Goal: Task Accomplishment & Management: Manage account settings

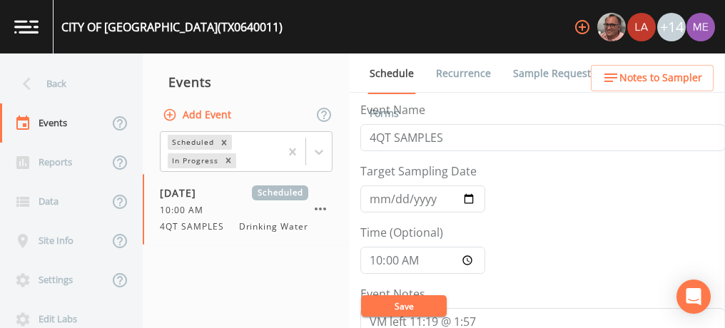
scroll to position [334, 0]
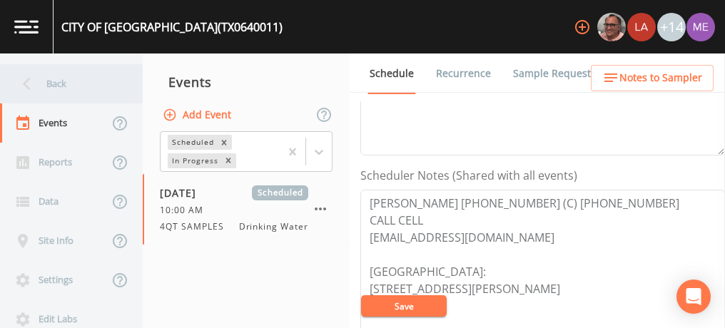
click at [64, 85] on div "Back" at bounding box center [64, 83] width 128 height 39
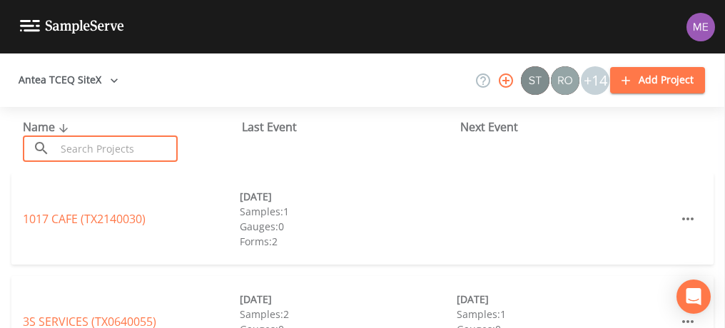
click at [69, 148] on input "text" at bounding box center [117, 149] width 122 height 26
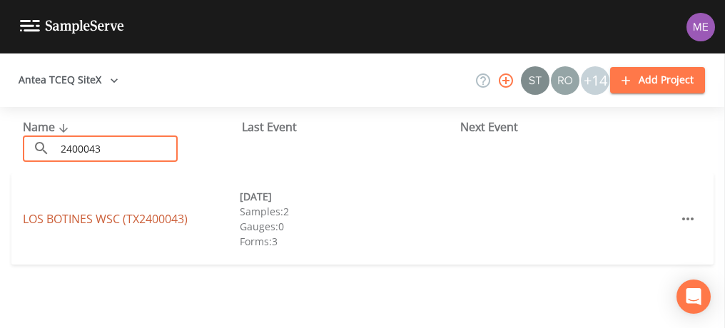
type input "2400043"
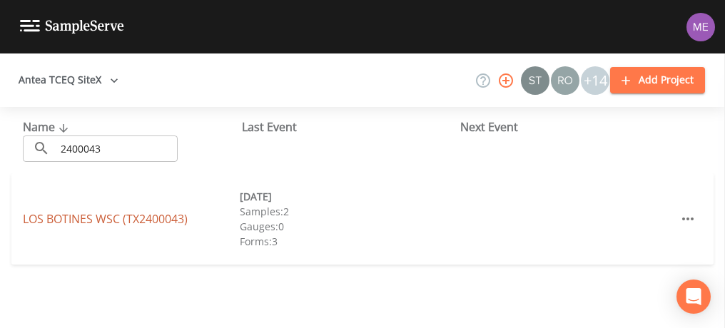
click at [56, 220] on link "LOS BOTINES WSC (TX2400043)" at bounding box center [105, 219] width 165 height 16
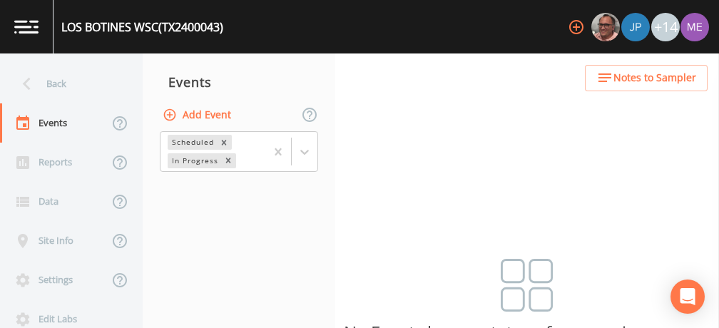
click at [199, 115] on button "Add Event" at bounding box center [198, 115] width 77 height 26
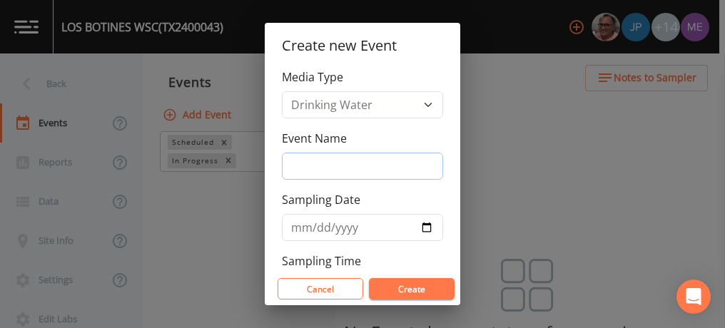
click at [302, 162] on input "Event Name" at bounding box center [362, 166] width 161 height 27
type input "3QSamples"
click at [308, 225] on input "Sampling Date" at bounding box center [362, 227] width 161 height 27
type input "[DATE]"
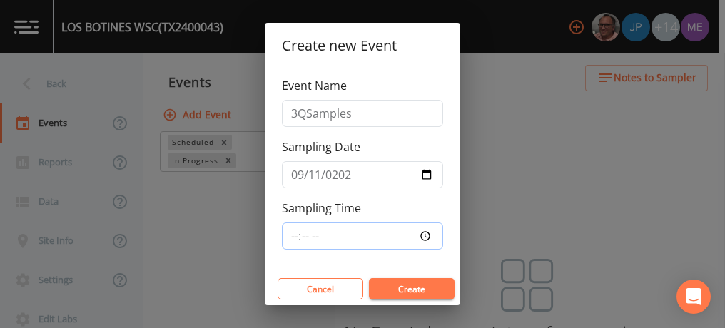
click at [293, 236] on input "Sampling Time" at bounding box center [362, 236] width 161 height 27
type input "09:30"
click at [393, 286] on button "Create" at bounding box center [412, 288] width 86 height 21
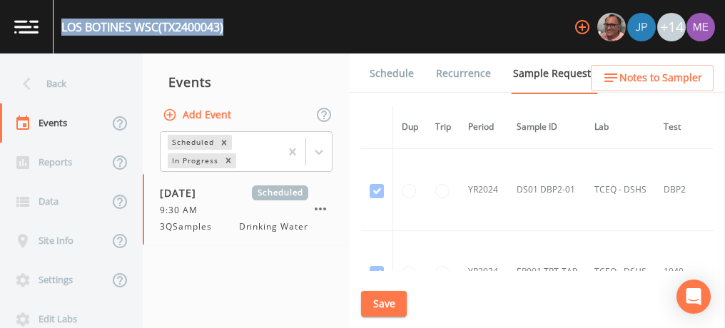
drag, startPoint x: 63, startPoint y: 26, endPoint x: 228, endPoint y: 27, distance: 164.8
click at [228, 27] on div "LOS BOTINES WSC (TX2400043) +14" at bounding box center [362, 27] width 725 height 54
copy div "LOS BOTINES WSC (TX2400043)"
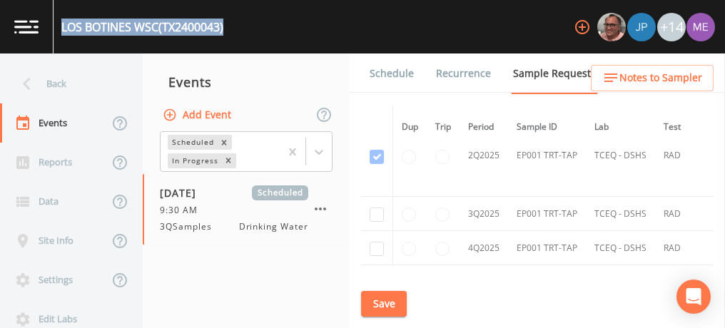
scroll to position [1219, 0]
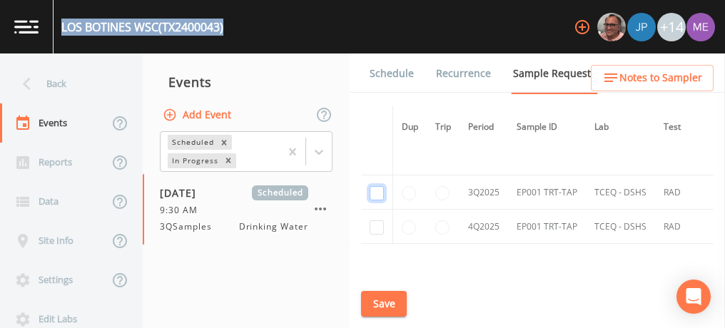
click at [377, 187] on input "checkbox" at bounding box center [377, 193] width 14 height 14
checkbox input "true"
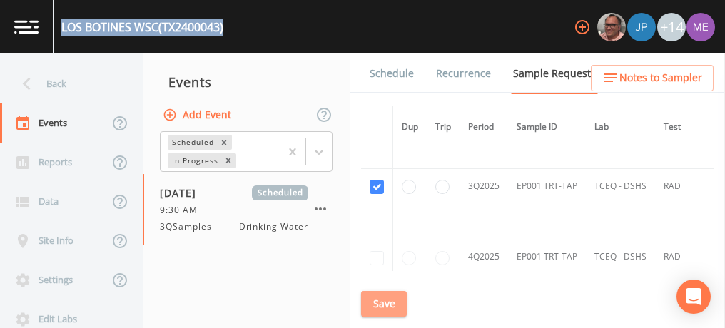
click at [380, 303] on button "Save" at bounding box center [384, 304] width 46 height 26
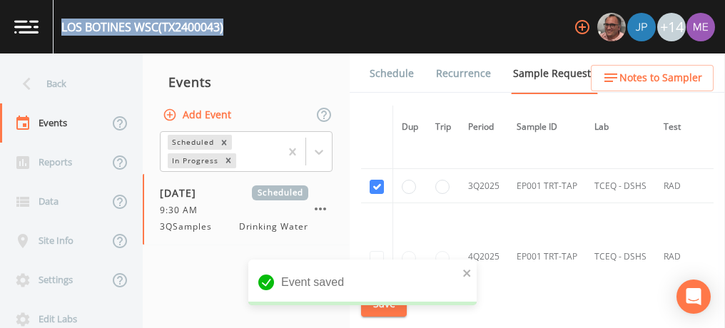
click at [387, 69] on link "Schedule" at bounding box center [391, 74] width 49 height 40
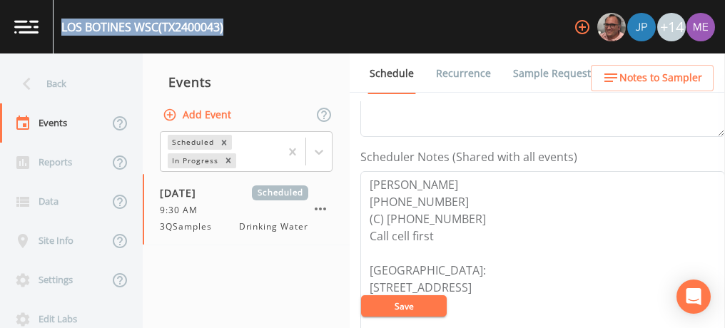
scroll to position [354, 0]
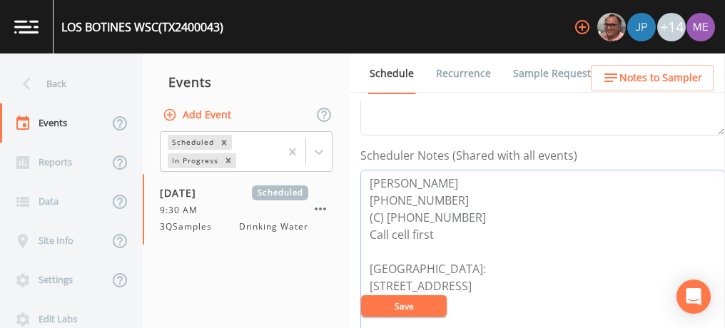
drag, startPoint x: 369, startPoint y: 181, endPoint x: 459, endPoint y: 213, distance: 95.9
click at [459, 213] on textarea "SANDRA ROCHA-TAYLER 956-722-4389 (C) 956-645-2512 Call cell first Meeting Point…" at bounding box center [542, 260] width 365 height 181
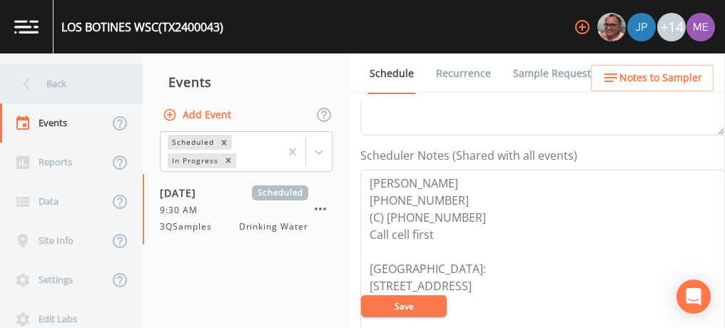
click at [60, 84] on div "Back" at bounding box center [64, 83] width 128 height 39
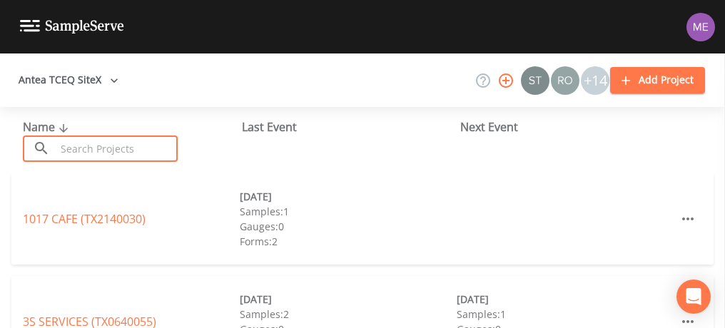
click at [81, 142] on input "text" at bounding box center [117, 149] width 122 height 26
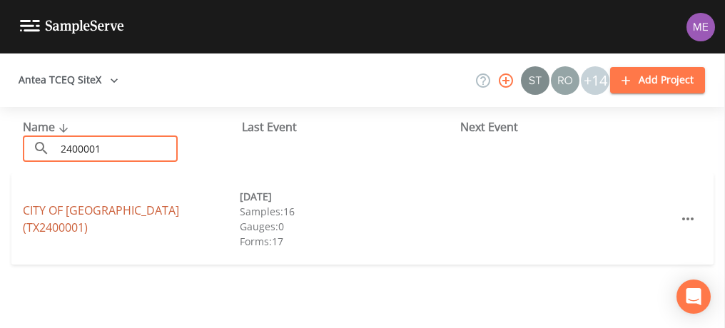
type input "2400001"
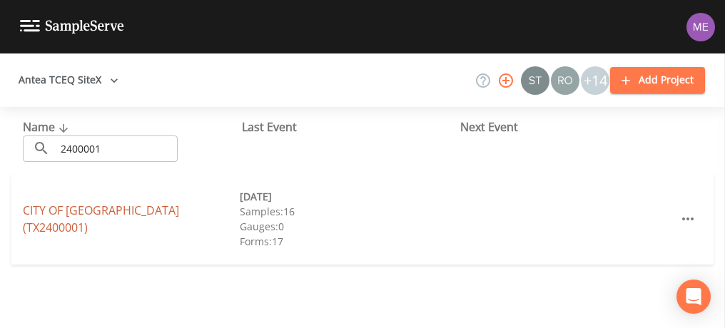
click at [84, 217] on link "CITY OF LAREDO (TX2400001)" at bounding box center [101, 219] width 156 height 33
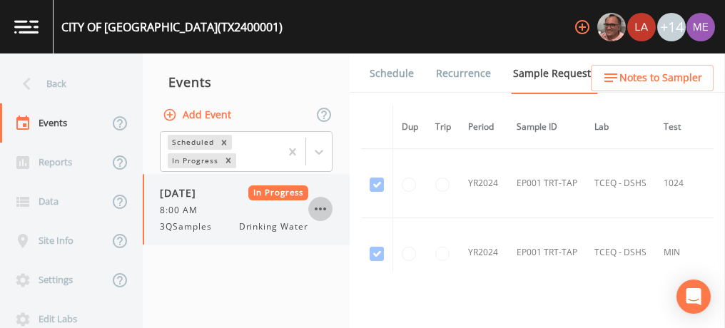
click at [322, 208] on icon "button" at bounding box center [320, 208] width 17 height 17
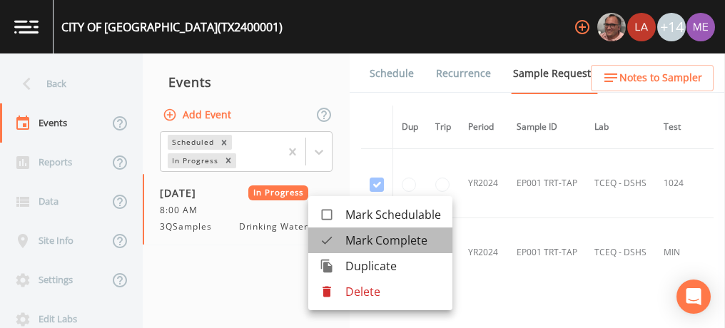
click at [363, 243] on span "Mark Complete" at bounding box center [393, 240] width 96 height 17
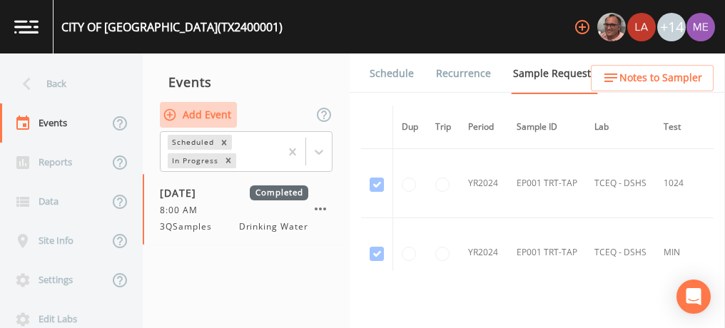
click at [193, 111] on button "Add Event" at bounding box center [198, 115] width 77 height 26
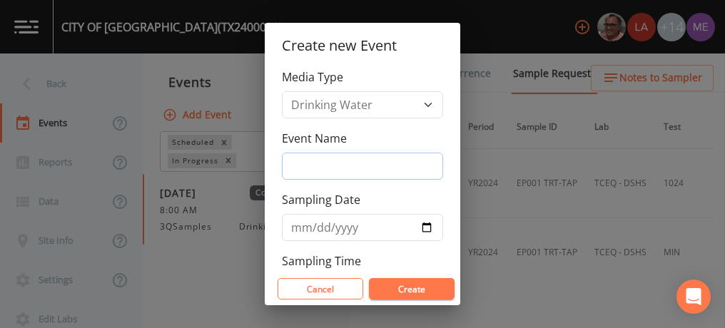
click at [300, 163] on input "Event Name" at bounding box center [362, 166] width 161 height 27
type input "3QSamples"
click at [297, 229] on input "Sampling Date" at bounding box center [362, 227] width 161 height 27
type input "2025-09-11"
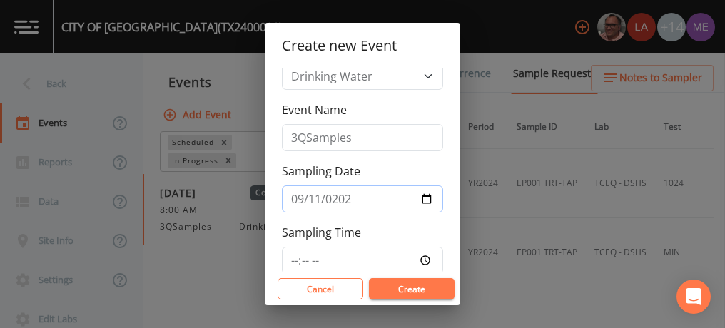
scroll to position [53, 0]
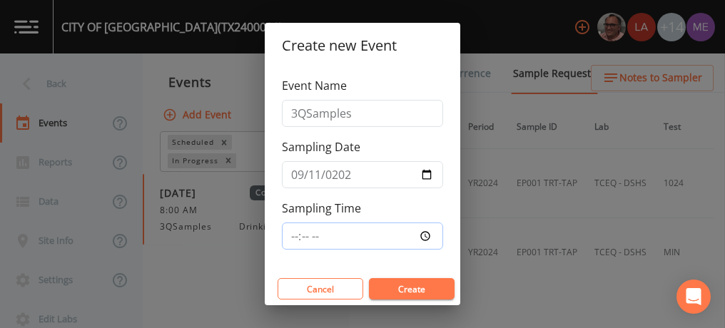
click at [293, 233] on input "Sampling Time" at bounding box center [362, 236] width 161 height 27
type input "10:30"
click at [405, 288] on button "Create" at bounding box center [412, 288] width 86 height 21
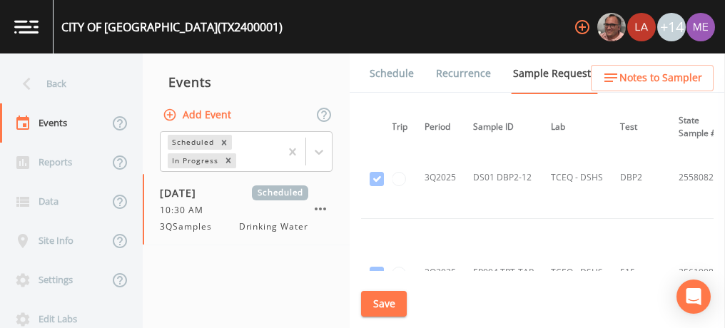
scroll to position [14101, 44]
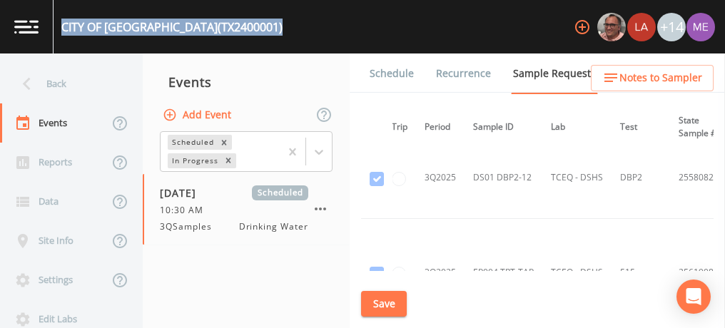
drag, startPoint x: 61, startPoint y: 24, endPoint x: 218, endPoint y: 32, distance: 157.2
click at [218, 32] on div "CITY OF LAREDO (TX2400001) +14" at bounding box center [362, 27] width 725 height 54
copy div "CITY OF LAREDO (TX2400001)"
click at [395, 76] on link "Schedule" at bounding box center [391, 74] width 49 height 40
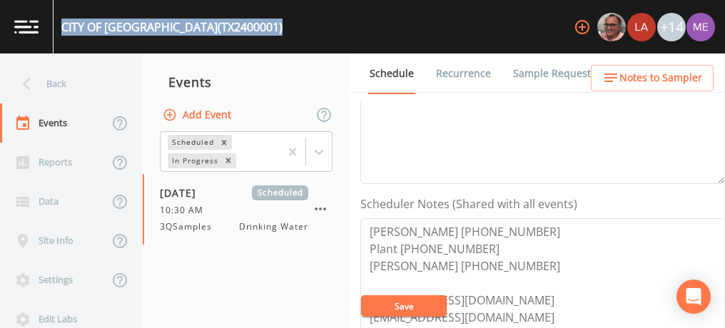
scroll to position [305, 0]
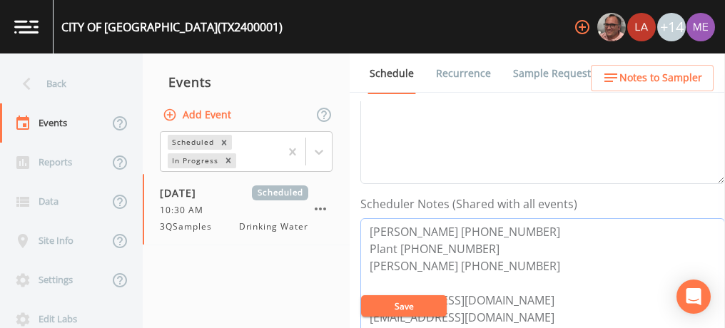
drag, startPoint x: 366, startPoint y: 229, endPoint x: 512, endPoint y: 255, distance: 147.9
click at [512, 255] on textarea "David Delgado 956-526-5570 Plant 956-721-2029 Juan Peche 956-775-9354 ddelgado@…" at bounding box center [542, 308] width 365 height 181
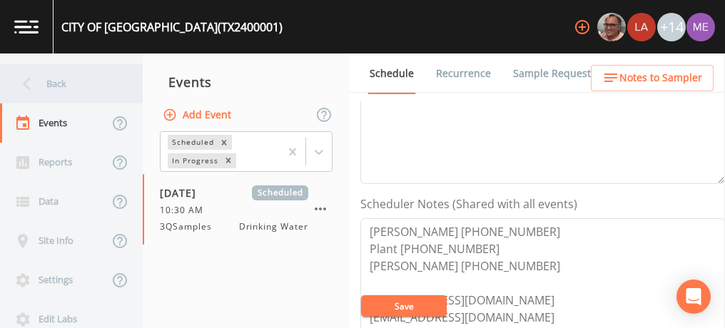
click at [50, 82] on div "Back" at bounding box center [64, 83] width 128 height 39
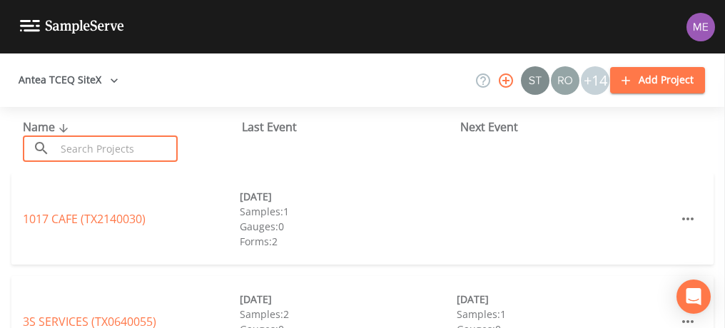
click at [80, 150] on input "text" at bounding box center [117, 149] width 122 height 26
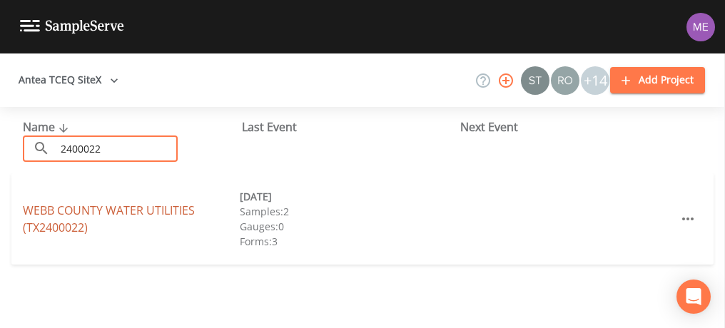
type input "2400022"
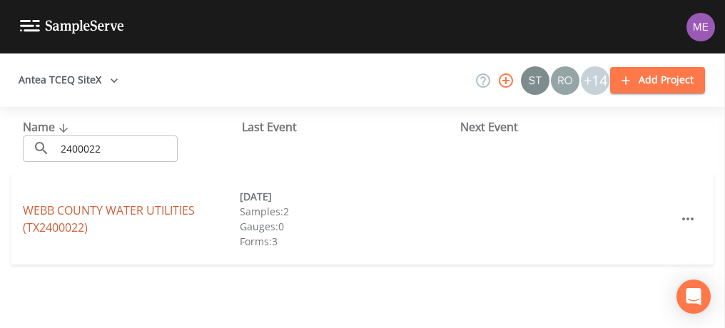
click at [91, 206] on link "WEBB COUNTY WATER UTILITIES (TX2400022)" at bounding box center [109, 219] width 172 height 33
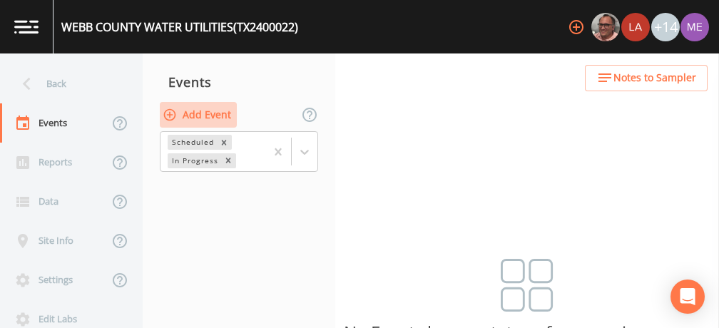
click at [220, 116] on button "Add Event" at bounding box center [198, 115] width 77 height 26
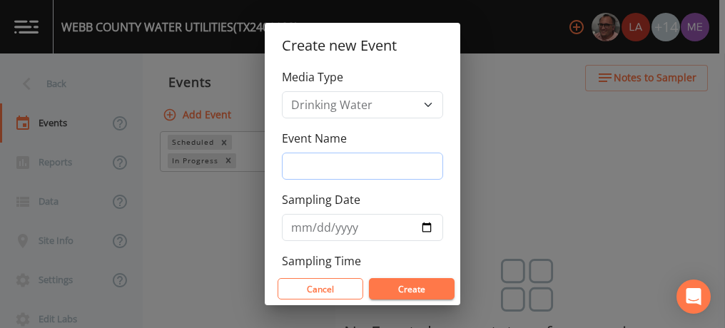
click at [310, 164] on input "Event Name" at bounding box center [362, 166] width 161 height 27
type input "3QSamples"
click at [300, 228] on input "Sampling Date" at bounding box center [362, 227] width 161 height 27
type input "2025-09-11"
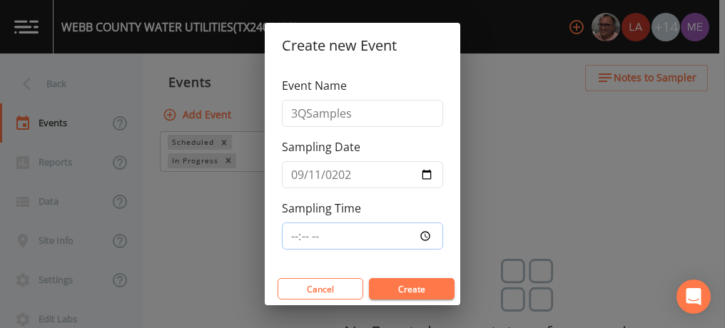
click at [298, 233] on input "Sampling Time" at bounding box center [362, 236] width 161 height 27
type input "12:00"
click at [391, 295] on button "Create" at bounding box center [412, 288] width 86 height 21
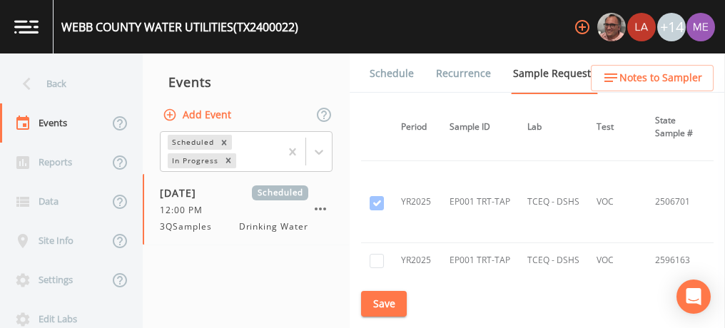
scroll to position [1465, 0]
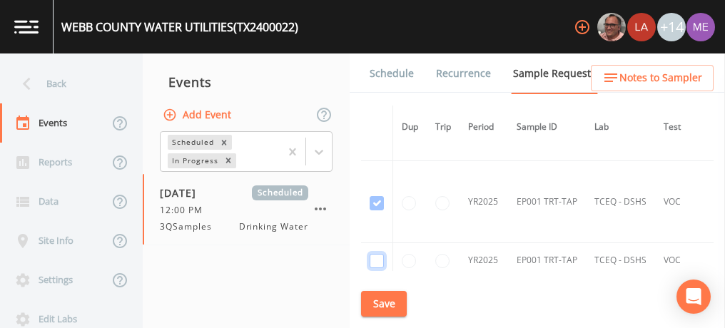
click at [377, 254] on input "checkbox" at bounding box center [377, 261] width 14 height 14
checkbox input "true"
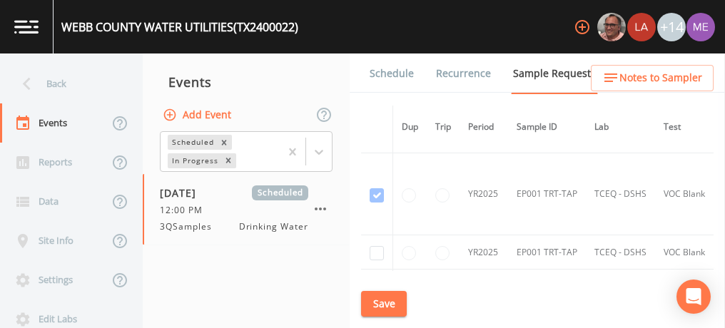
scroll to position [1612, 0]
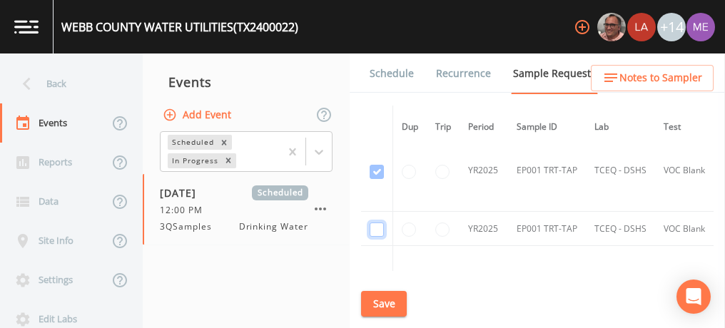
click at [375, 224] on input "checkbox" at bounding box center [377, 230] width 14 height 14
checkbox input "true"
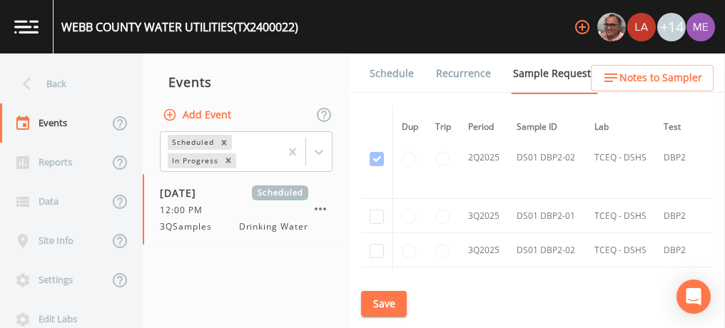
scroll to position [2326, 0]
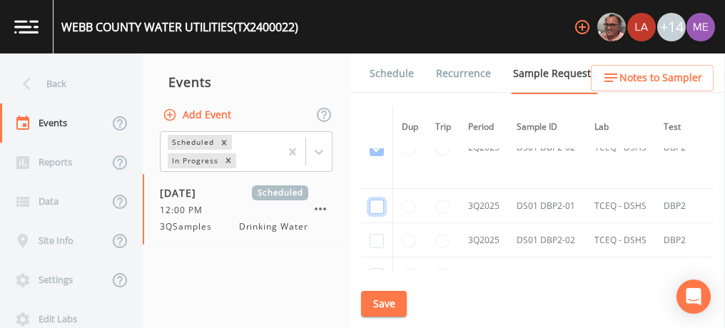
click at [377, 200] on input "checkbox" at bounding box center [377, 207] width 14 height 14
checkbox input "true"
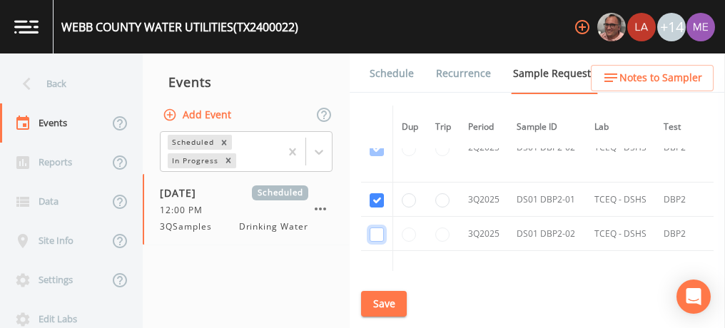
click at [375, 228] on input "checkbox" at bounding box center [377, 235] width 14 height 14
checkbox input "true"
click at [378, 300] on button "Save" at bounding box center [384, 304] width 46 height 26
click at [402, 74] on link "Schedule" at bounding box center [391, 74] width 49 height 40
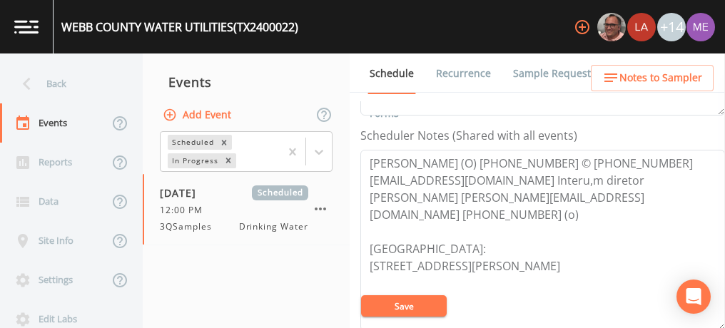
scroll to position [387, 0]
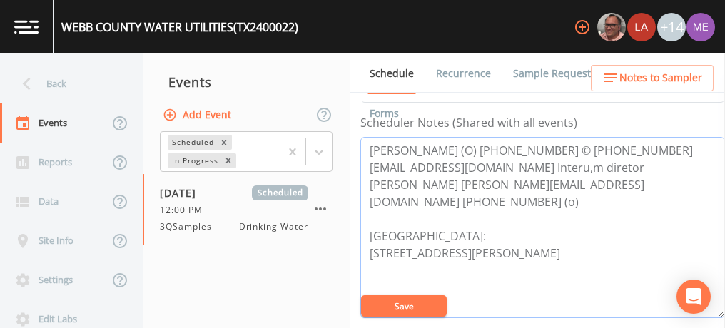
drag, startPoint x: 370, startPoint y: 145, endPoint x: 625, endPoint y: 136, distance: 254.9
click at [625, 137] on textarea "Enrique Diaz (O) 956-523-5587 © 956-480-8214 endiaz@webbcountytx.gov Interu,m d…" at bounding box center [542, 227] width 365 height 181
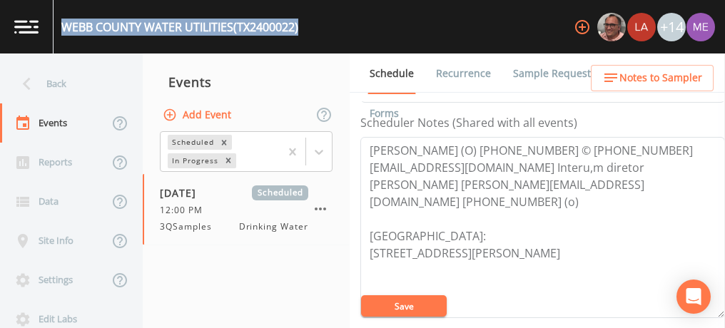
drag, startPoint x: 64, startPoint y: 26, endPoint x: 303, endPoint y: 25, distance: 239.0
click at [303, 25] on div "WEBB COUNTY WATER UTILITIES (TX2400022) +14" at bounding box center [362, 27] width 725 height 54
copy div "WEBB COUNTY WATER UTILITIES (TX2400022)"
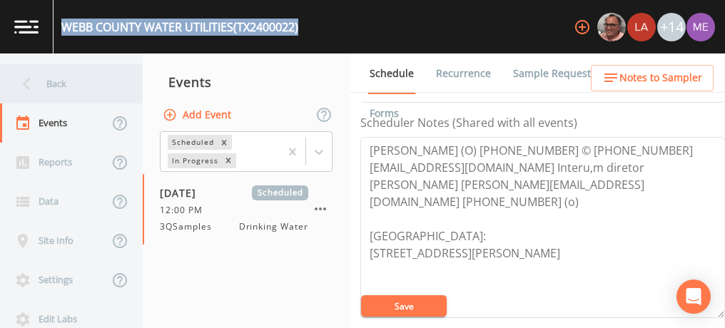
click at [57, 88] on div "Back" at bounding box center [64, 83] width 128 height 39
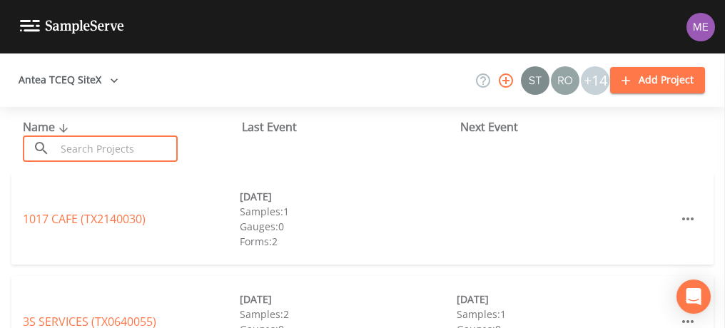
click at [76, 150] on input "text" at bounding box center [117, 149] width 122 height 26
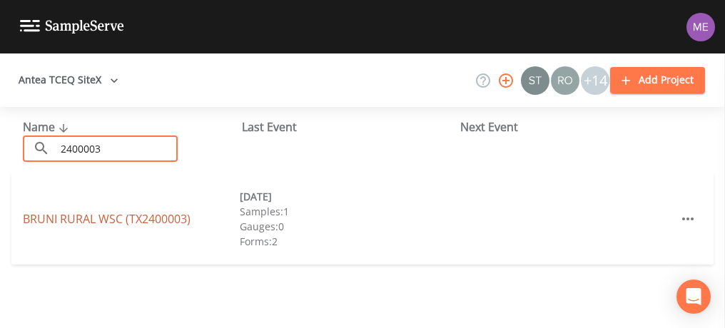
type input "2400003"
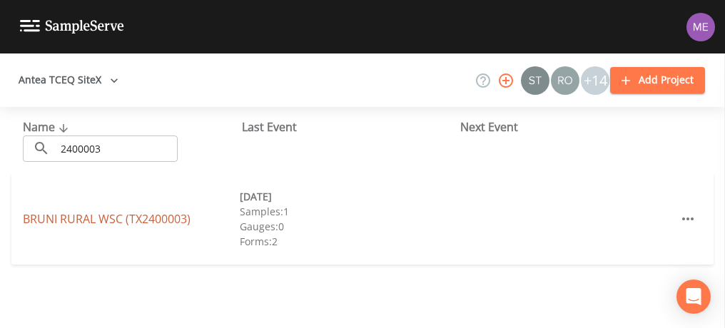
click at [87, 219] on link "BRUNI RURAL WSC (TX2400003)" at bounding box center [107, 219] width 168 height 16
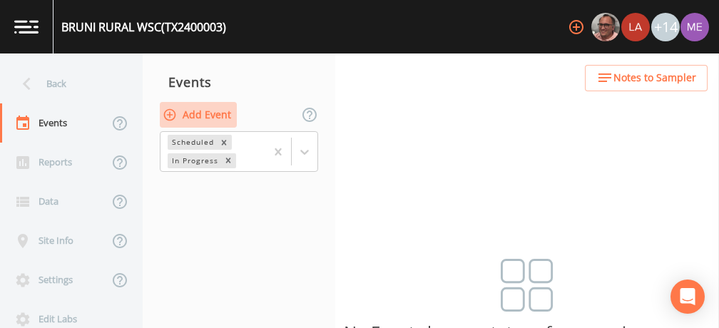
click at [210, 114] on button "Add Event" at bounding box center [198, 115] width 77 height 26
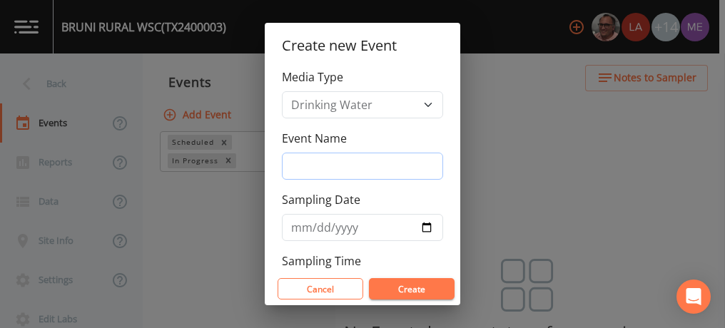
click at [301, 160] on input "Event Name" at bounding box center [362, 166] width 161 height 27
type input "3QSamples"
click at [300, 225] on input "Sampling Date" at bounding box center [362, 227] width 161 height 27
type input "2025-09-11"
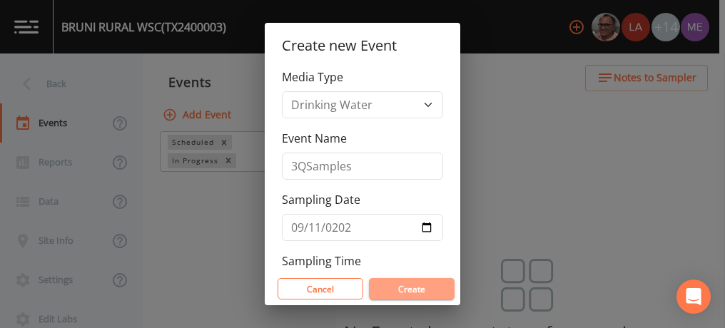
click at [427, 282] on button "Create" at bounding box center [412, 288] width 86 height 21
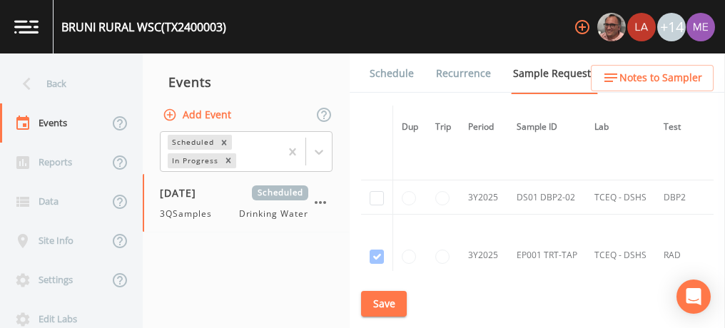
scroll to position [1200, 0]
click at [375, 192] on input "checkbox" at bounding box center [377, 197] width 14 height 14
checkbox input "true"
click at [382, 305] on button "Save" at bounding box center [384, 304] width 46 height 26
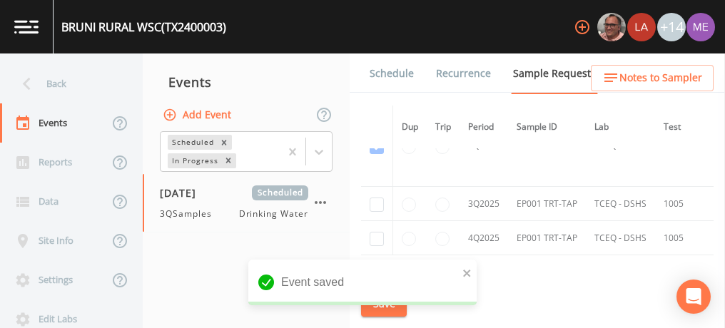
scroll to position [1556, 0]
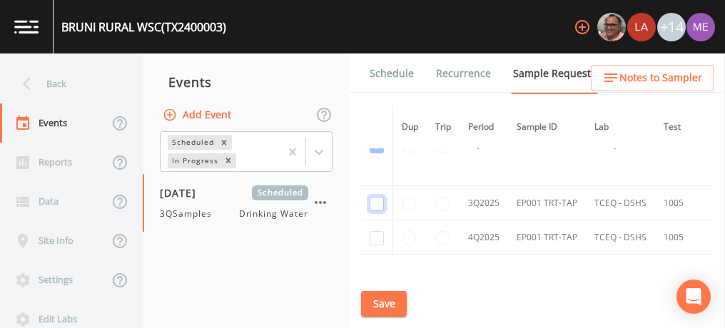
click at [374, 199] on input "checkbox" at bounding box center [377, 204] width 14 height 14
checkbox input "true"
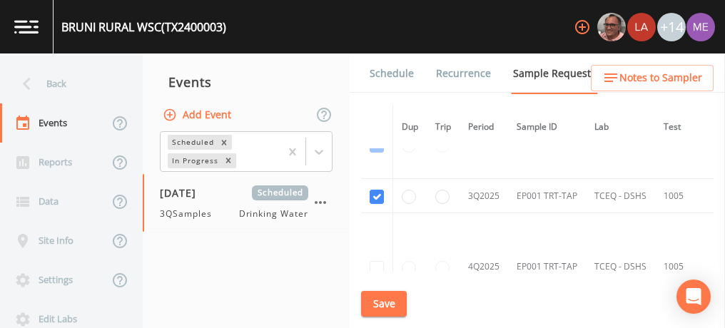
click at [379, 303] on button "Save" at bounding box center [384, 304] width 46 height 26
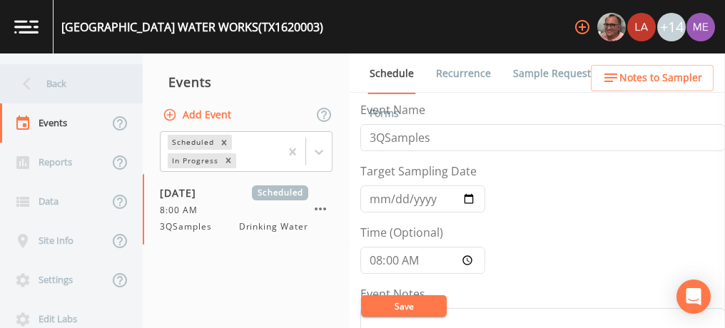
click at [67, 85] on div "Back" at bounding box center [64, 83] width 128 height 39
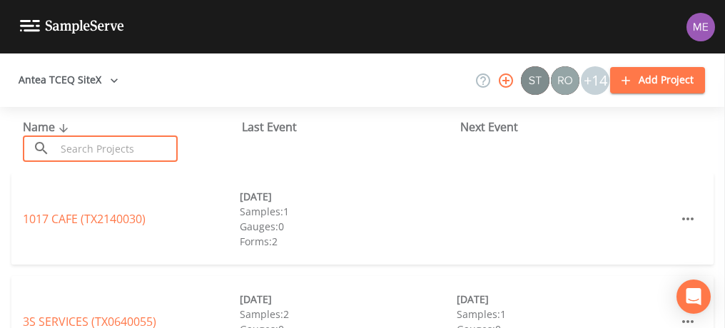
click at [96, 156] on input "text" at bounding box center [117, 149] width 122 height 26
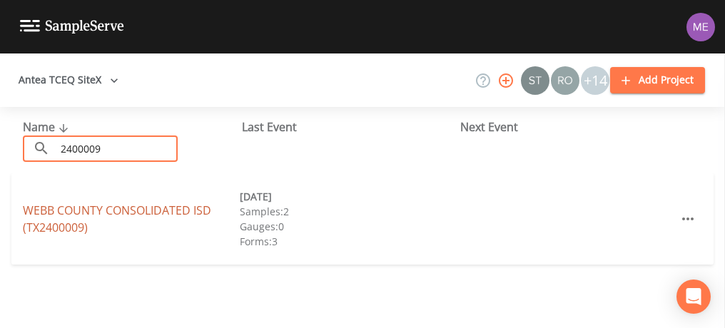
type input "2400009"
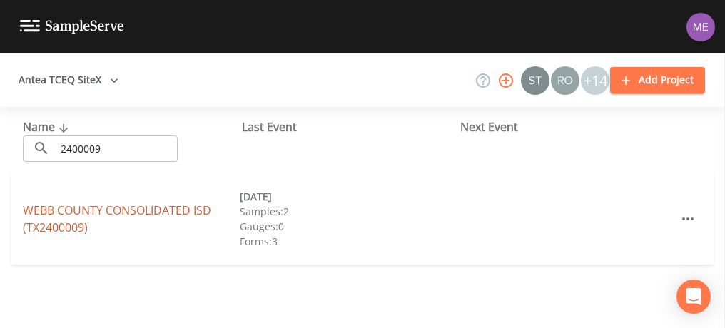
click at [59, 209] on link "WEBB COUNTY CONSOLIDATED ISD (TX2400009)" at bounding box center [117, 219] width 188 height 33
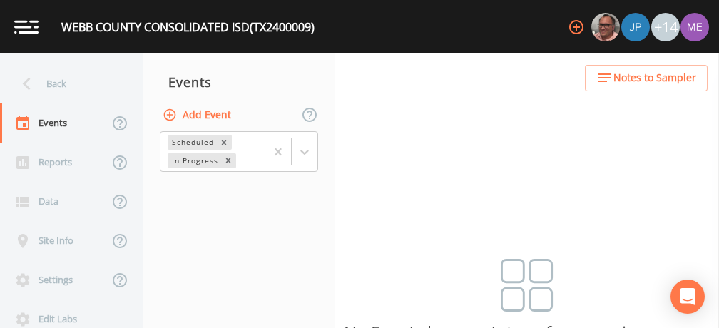
click at [194, 117] on button "Add Event" at bounding box center [198, 115] width 77 height 26
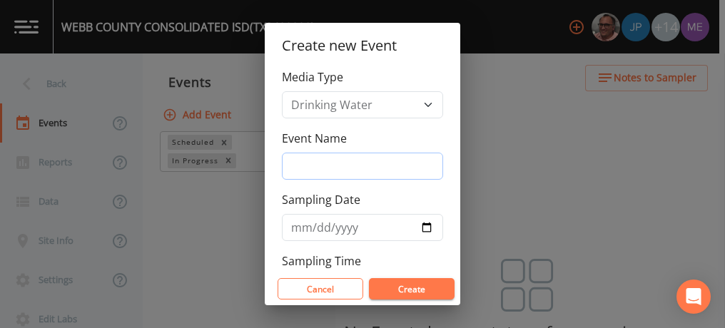
click at [305, 160] on input "Event Name" at bounding box center [362, 166] width 161 height 27
type input "3QSamples"
click at [300, 228] on input "Sampling Date" at bounding box center [362, 227] width 161 height 27
type input "2025-09-11"
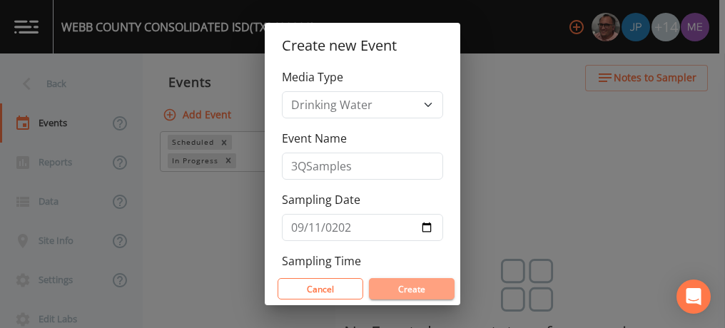
click at [400, 284] on button "Create" at bounding box center [412, 288] width 86 height 21
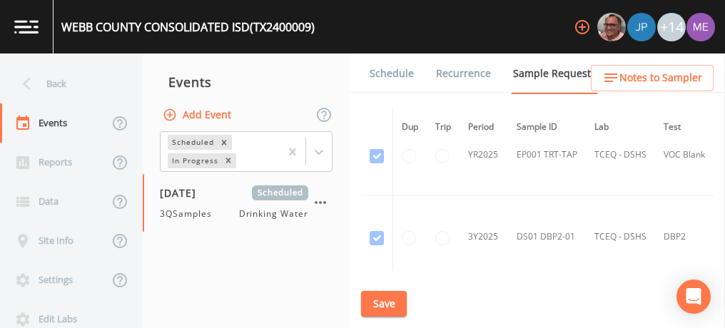
scroll to position [956, 0]
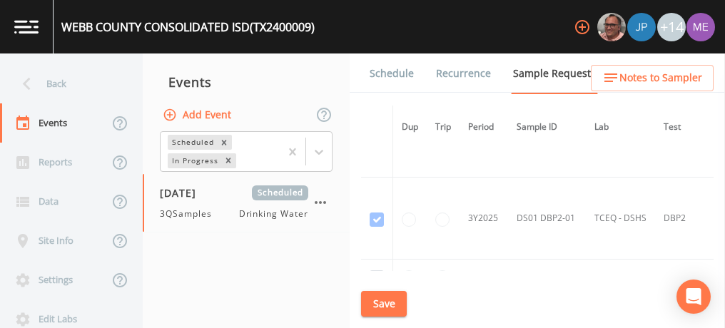
click at [539, 188] on td "DS01 DBP2-01" at bounding box center [547, 219] width 78 height 82
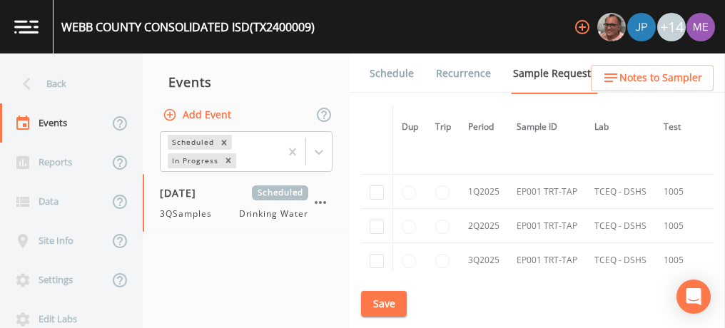
scroll to position [1570, 0]
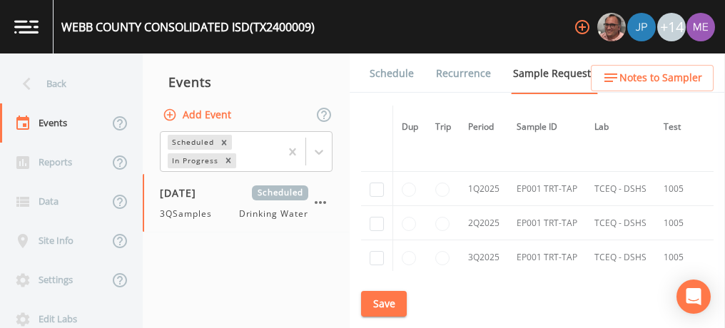
click at [539, 188] on td "EP001 TRT-TAP" at bounding box center [547, 189] width 78 height 34
click at [377, 252] on input "checkbox" at bounding box center [377, 258] width 14 height 14
checkbox input "true"
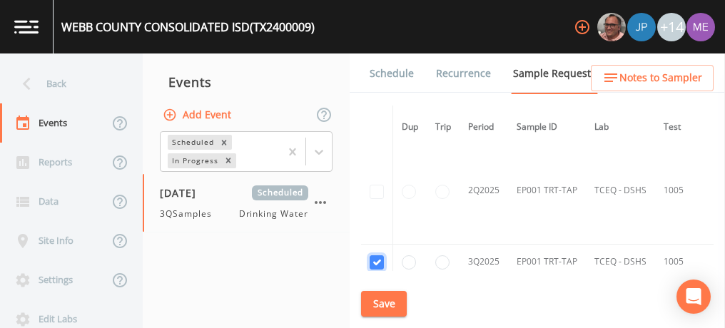
scroll to position [1470, 0]
click at [385, 301] on button "Save" at bounding box center [384, 304] width 46 height 26
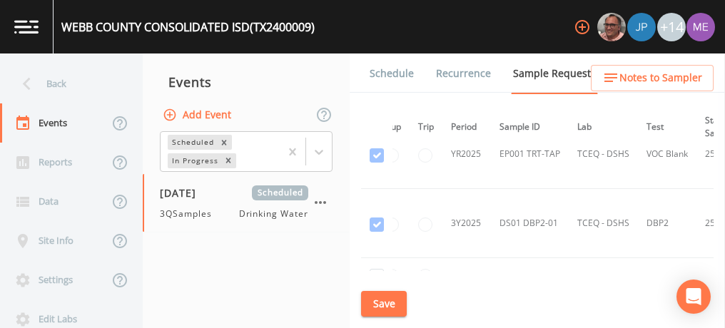
scroll to position [791, 0]
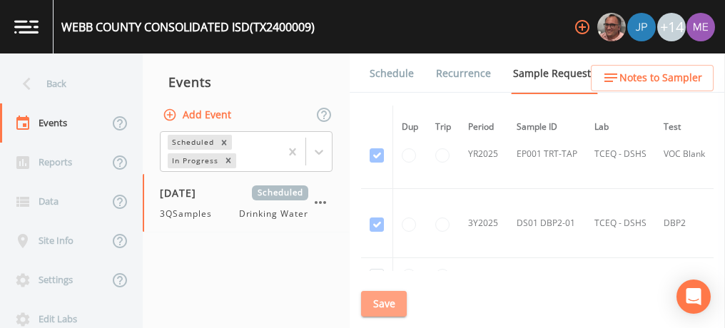
click at [372, 300] on button "Save" at bounding box center [384, 304] width 46 height 26
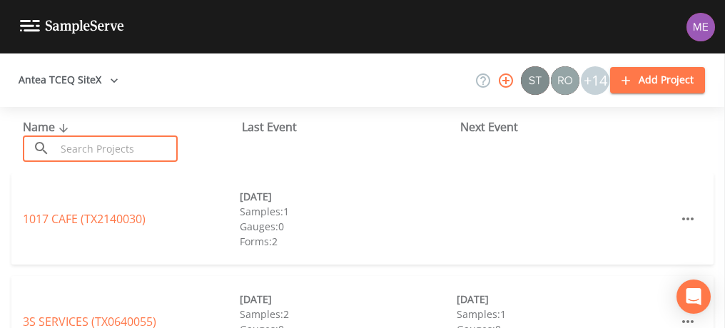
click at [103, 153] on input "text" at bounding box center [117, 149] width 122 height 26
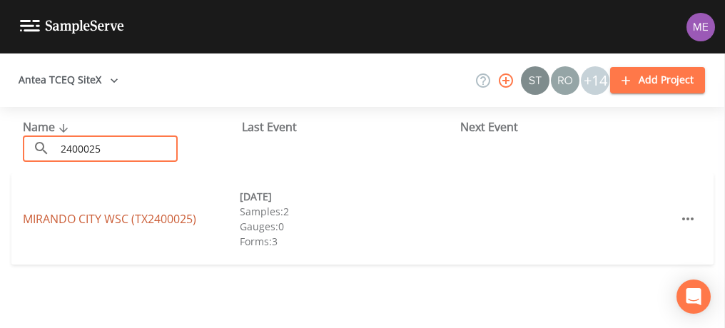
type input "2400025"
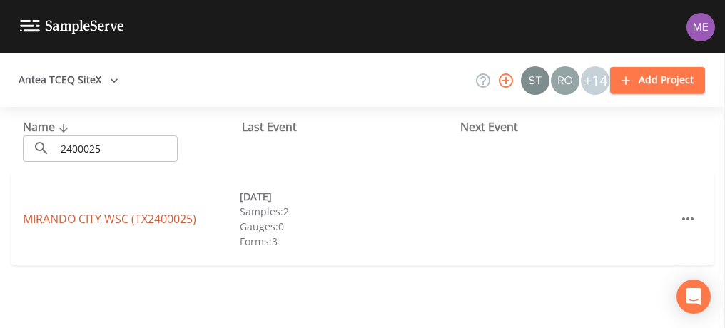
click at [54, 221] on link "MIRANDO CITY WSC (TX2400025)" at bounding box center [109, 219] width 173 height 16
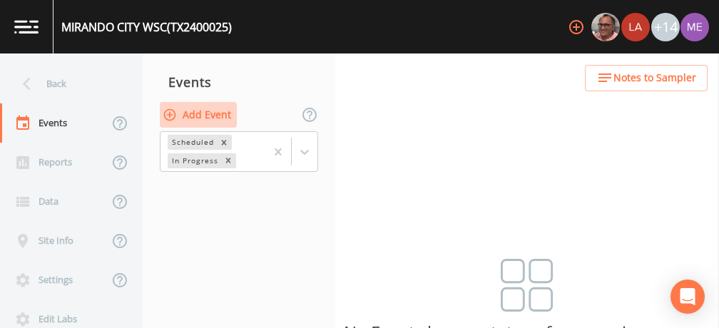
click at [226, 115] on button "Add Event" at bounding box center [198, 115] width 77 height 26
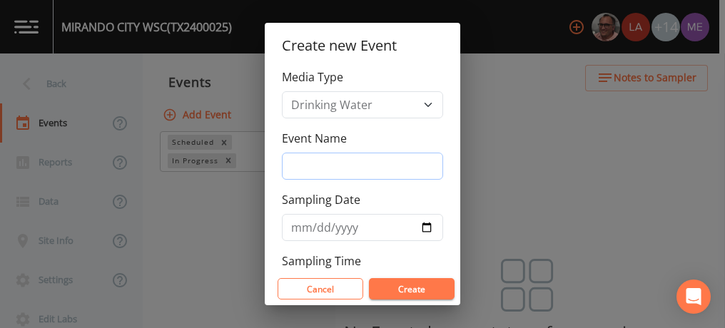
click at [317, 169] on input "Event Name" at bounding box center [362, 166] width 161 height 27
type input "3QSamples"
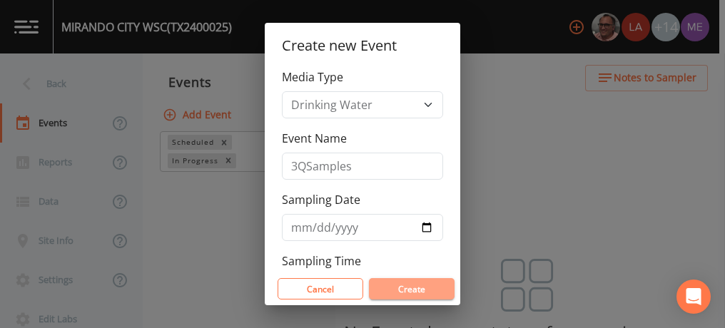
click at [407, 288] on button "Create" at bounding box center [412, 288] width 86 height 21
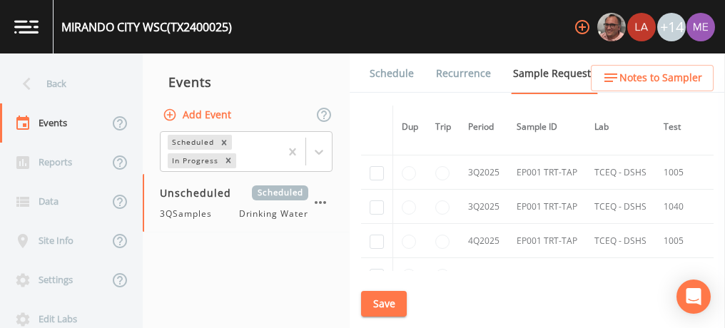
scroll to position [1885, 0]
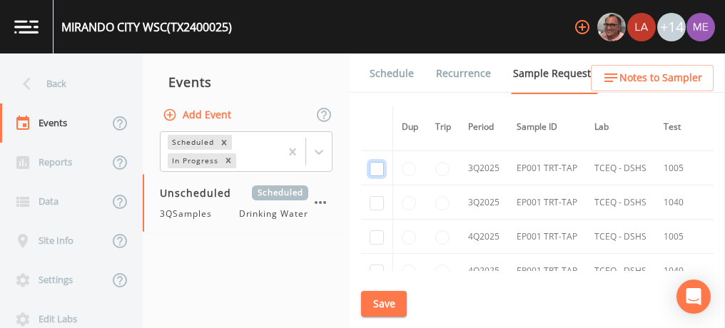
click at [372, 162] on input "checkbox" at bounding box center [377, 169] width 14 height 14
checkbox input "true"
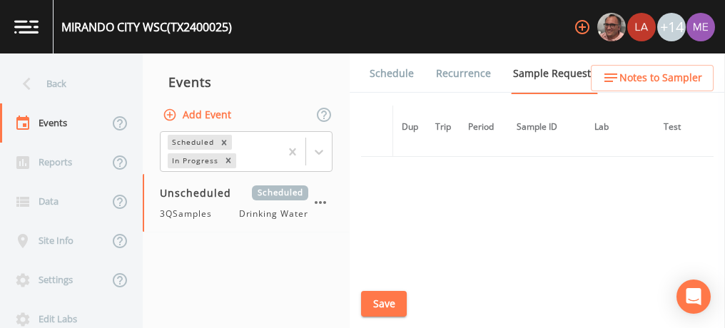
scroll to position [1596, 0]
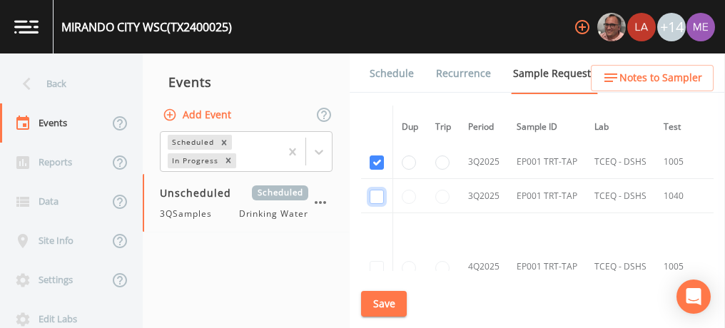
click at [380, 190] on input "checkbox" at bounding box center [377, 197] width 14 height 14
checkbox input "true"
click at [386, 299] on button "Save" at bounding box center [384, 304] width 46 height 26
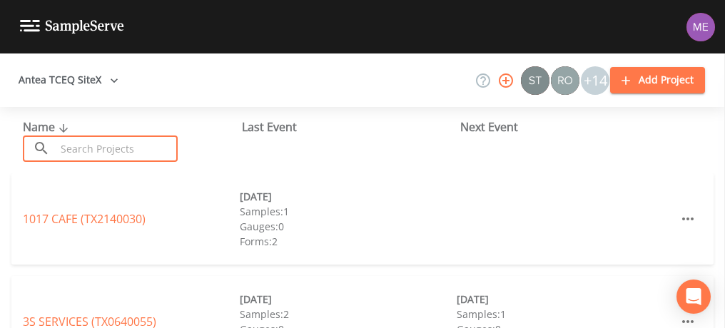
click at [68, 148] on input "text" at bounding box center [117, 149] width 122 height 26
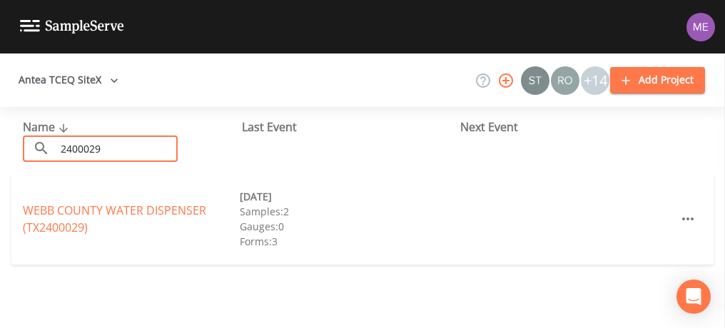
type input "2400029"
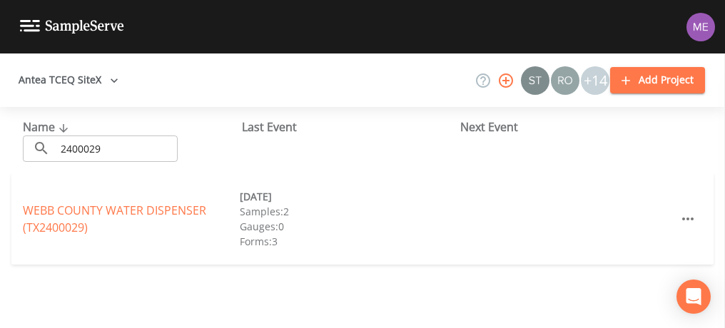
click at [28, 172] on div "Name ​ 2400029 ​ Last Event Next Event" at bounding box center [362, 140] width 725 height 66
click at [83, 211] on link "WEBB COUNTY WATER DISPENSER (TX2400029)" at bounding box center [114, 219] width 183 height 33
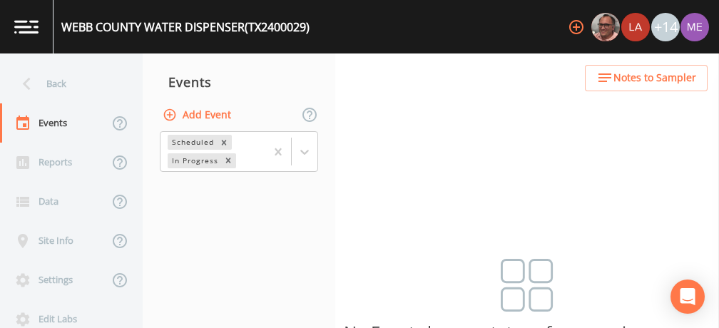
click at [200, 109] on button "Add Event" at bounding box center [198, 115] width 77 height 26
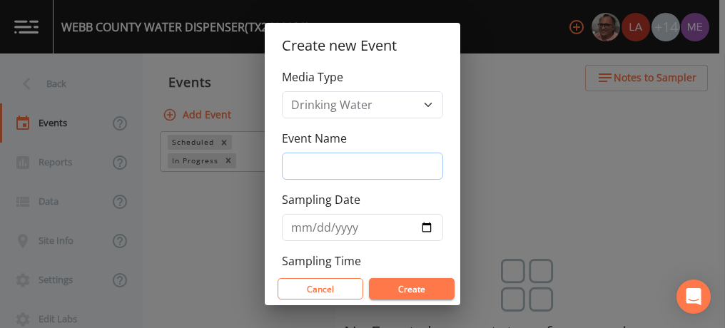
click at [303, 162] on input "Event Name" at bounding box center [362, 166] width 161 height 27
type input "3QSamples"
click at [407, 294] on button "Create" at bounding box center [412, 288] width 86 height 21
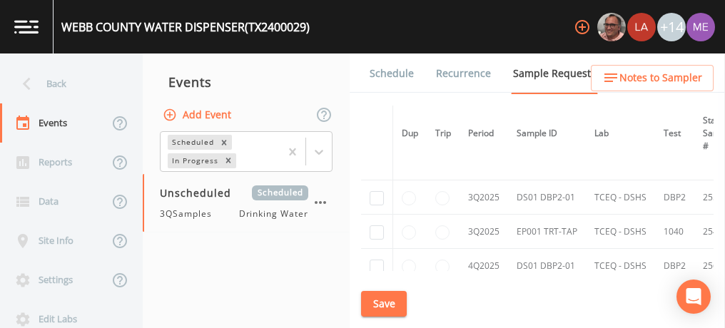
scroll to position [967, 0]
click at [379, 190] on input "checkbox" at bounding box center [377, 197] width 14 height 14
checkbox input "true"
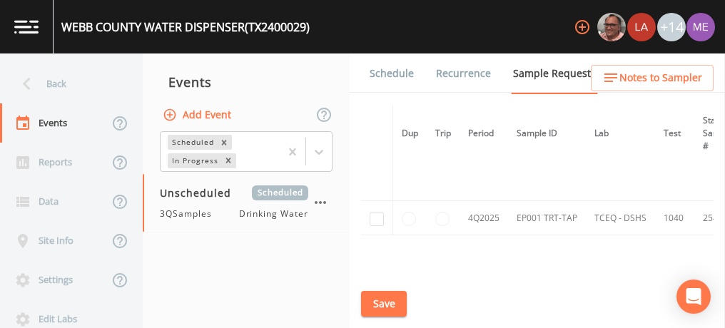
scroll to position [820, 0]
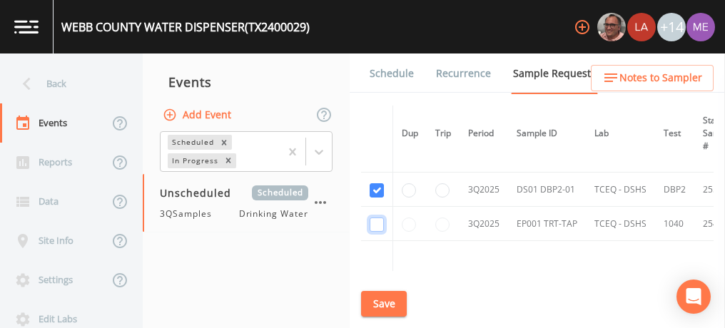
click at [377, 218] on input "checkbox" at bounding box center [377, 225] width 14 height 14
checkbox input "true"
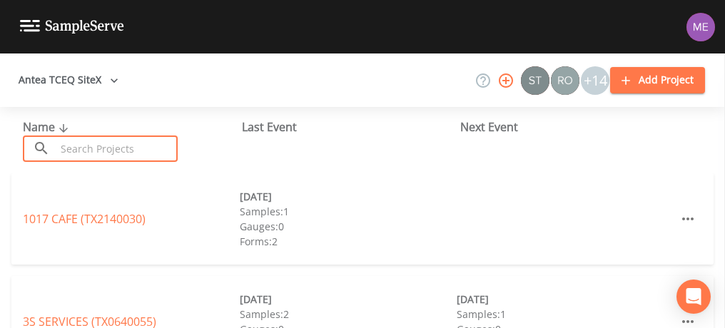
click at [151, 146] on input "text" at bounding box center [117, 149] width 122 height 26
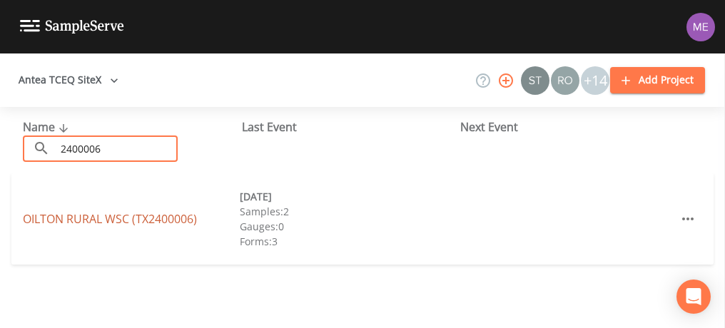
type input "2400006"
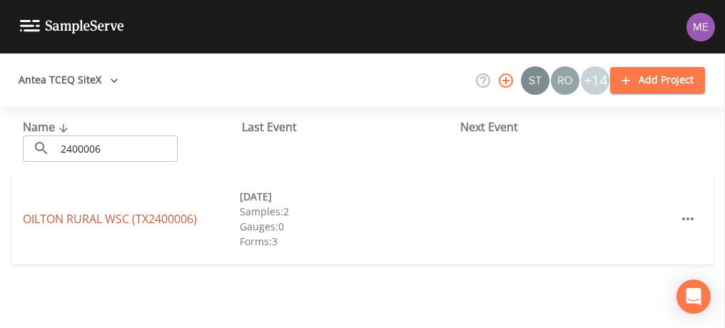
click at [35, 218] on link "[GEOGRAPHIC_DATA] (TX2400006)" at bounding box center [110, 219] width 174 height 16
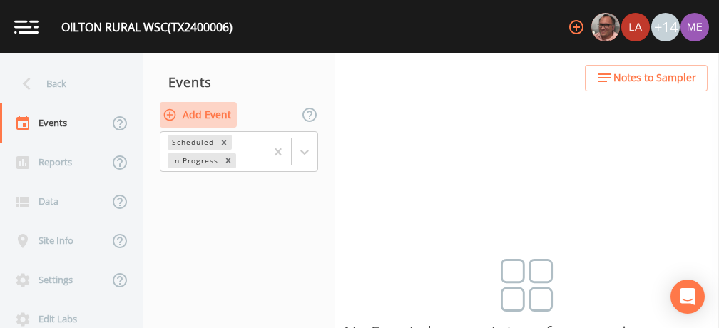
click at [207, 114] on button "Add Event" at bounding box center [198, 115] width 77 height 26
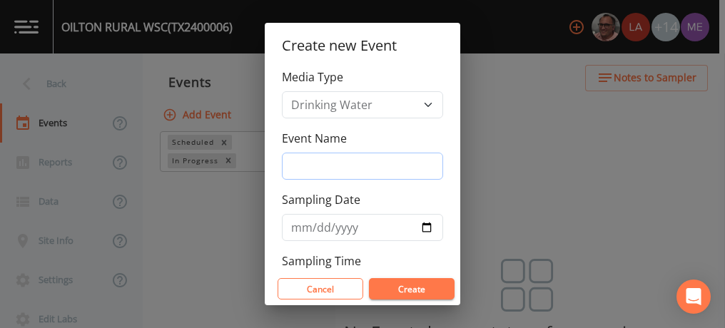
click at [299, 166] on input "Event Name" at bounding box center [362, 166] width 161 height 27
type input "3QSamples"
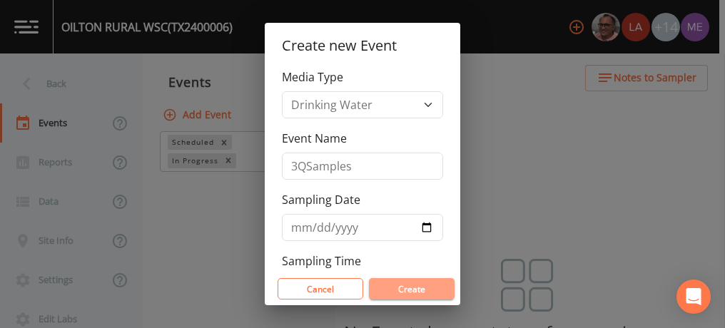
click at [402, 285] on button "Create" at bounding box center [412, 288] width 86 height 21
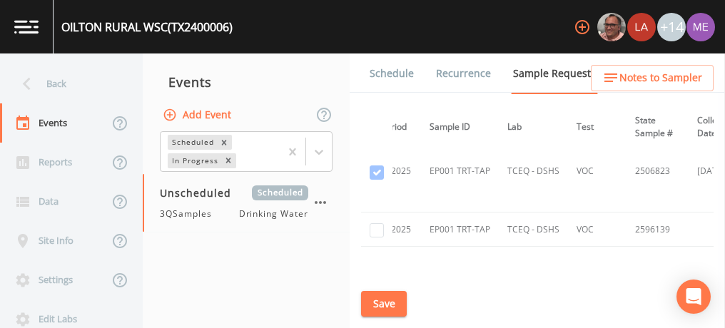
scroll to position [1085, 0]
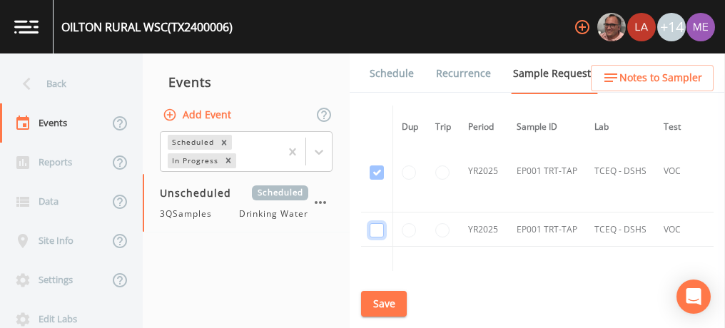
click at [377, 223] on input "checkbox" at bounding box center [377, 230] width 14 height 14
checkbox input "true"
click at [377, 221] on input "checkbox" at bounding box center [377, 227] width 14 height 14
checkbox input "true"
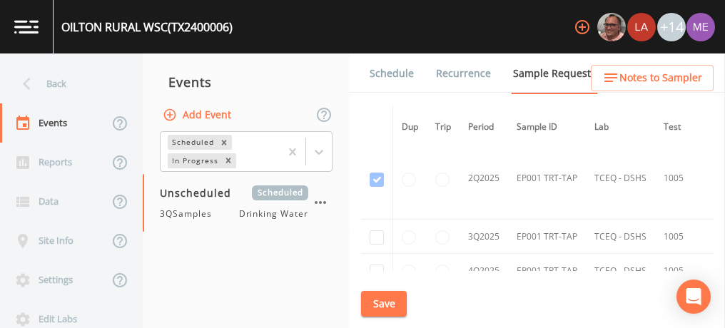
scroll to position [1722, 0]
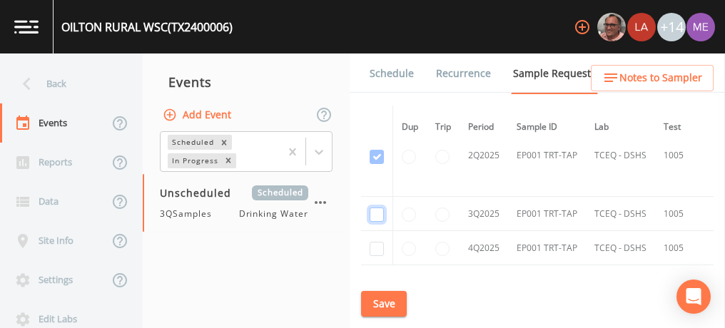
click at [377, 208] on input "checkbox" at bounding box center [377, 215] width 14 height 14
checkbox input "true"
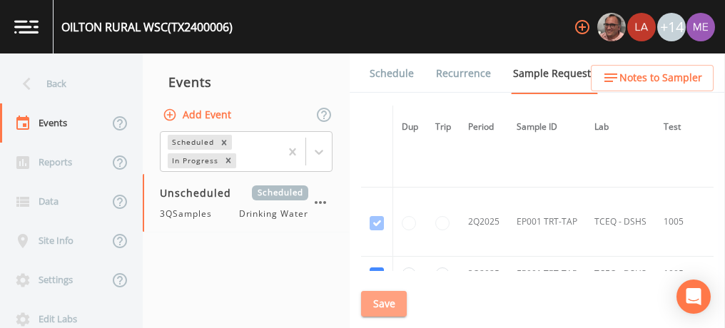
click at [386, 305] on button "Save" at bounding box center [384, 304] width 46 height 26
